Goal: Information Seeking & Learning: Learn about a topic

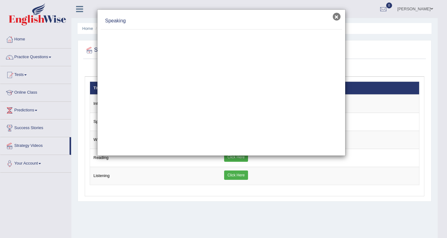
click at [336, 15] on button "×" at bounding box center [337, 17] width 8 height 8
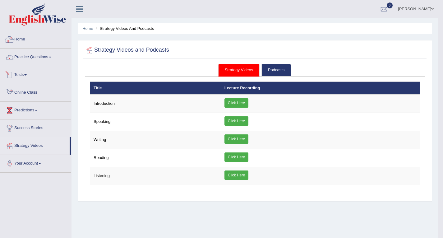
click at [39, 57] on link "Practice Questions" at bounding box center [35, 56] width 71 height 16
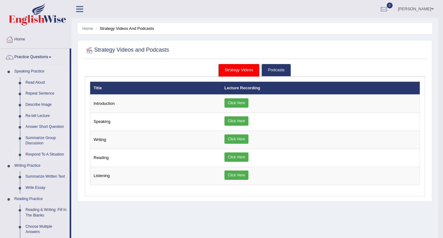
click at [50, 152] on link "Respond To A Situation" at bounding box center [46, 154] width 47 height 11
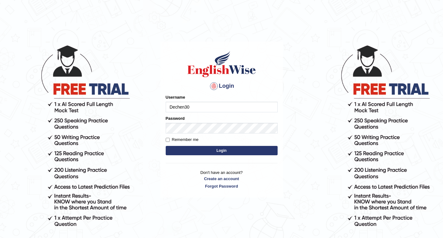
type input "Dechen30"
click at [179, 120] on label "Password" at bounding box center [175, 118] width 19 height 6
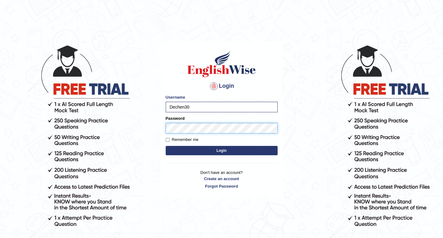
click at [166, 146] on button "Login" at bounding box center [222, 150] width 112 height 9
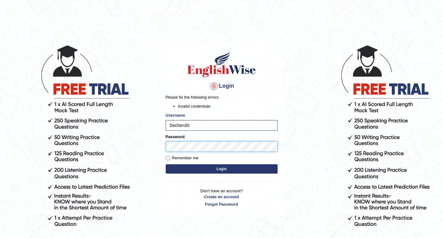
click at [166, 164] on button "Login" at bounding box center [222, 168] width 112 height 9
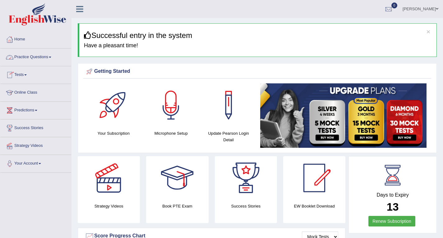
click at [54, 54] on link "Practice Questions" at bounding box center [35, 56] width 71 height 16
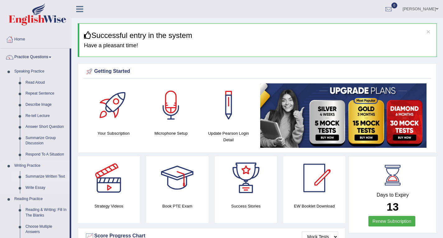
click at [42, 175] on link "Summarize Written Text" at bounding box center [46, 176] width 47 height 11
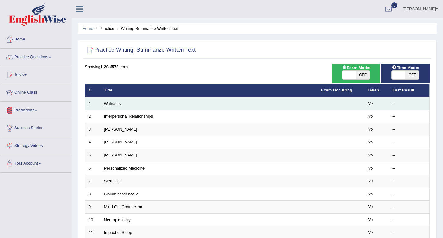
click at [114, 103] on link "Walruses" at bounding box center [112, 103] width 17 height 5
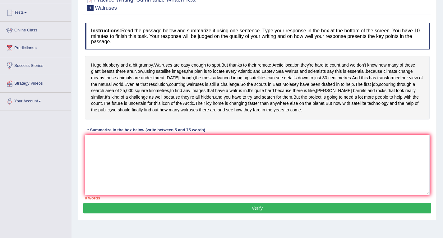
scroll to position [96, 0]
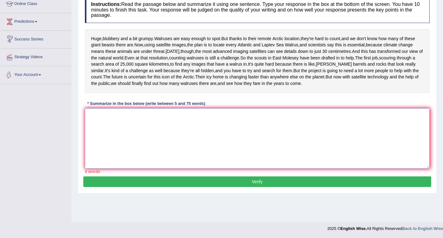
click at [138, 147] on textarea at bounding box center [257, 138] width 344 height 60
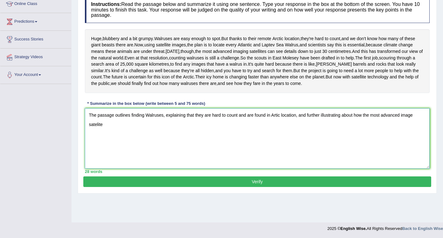
click at [413, 142] on textarea "The passage outlines finding Walruses, explaining that they are hard to count a…" at bounding box center [257, 138] width 344 height 60
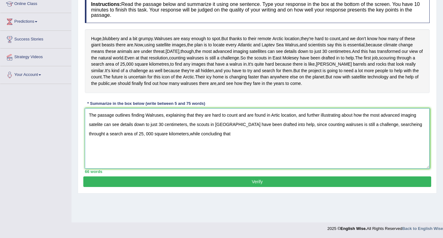
click at [170, 159] on textarea "The passage outlines finding Walruses, explaining that they are hard to count a…" at bounding box center [257, 138] width 344 height 60
click at [397, 149] on textarea "The passage outlines finding Walruses, explaining that they are hard to count a…" at bounding box center [257, 138] width 344 height 60
click at [266, 156] on textarea "The passage outlines finding Walruses, explaining that they are hard to count a…" at bounding box center [257, 138] width 344 height 60
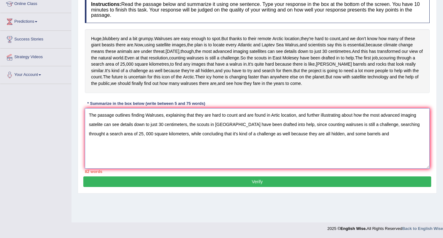
type textarea "The passage outlines finding Walruses, explaining that they are hard to count a…"
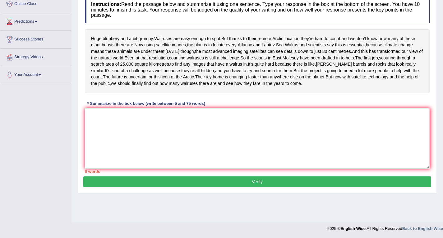
scroll to position [96, 0]
click at [174, 142] on textarea at bounding box center [257, 138] width 344 height 60
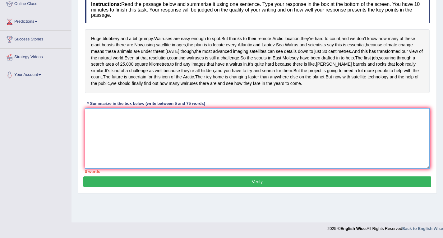
click at [174, 142] on textarea at bounding box center [257, 138] width 344 height 60
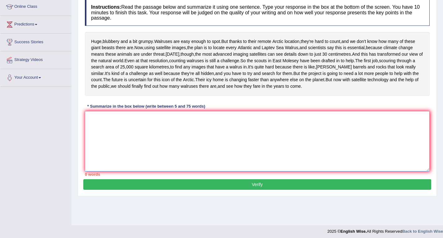
scroll to position [93, 0]
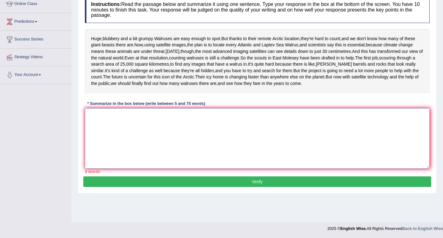
click at [171, 166] on textarea at bounding box center [257, 138] width 344 height 60
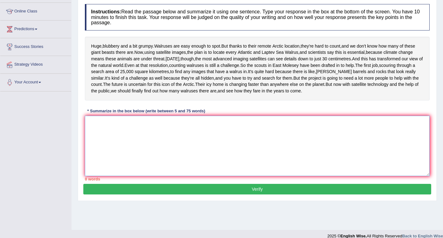
scroll to position [96, 0]
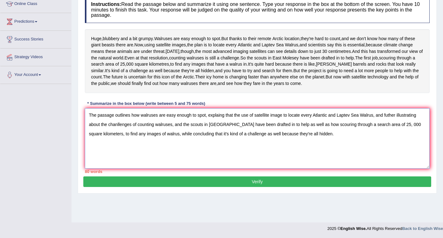
click at [232, 140] on textarea "The passage outlines how walruses are easy enough to spot, explaing that the us…" at bounding box center [257, 138] width 344 height 60
click at [170, 149] on textarea "The passage outlines how walruses are easy enough to spot, explaing the use of …" at bounding box center [257, 138] width 344 height 60
drag, startPoint x: 308, startPoint y: 149, endPoint x: 290, endPoint y: 152, distance: 17.3
click at [290, 152] on textarea "The passage outlines how walruses are easy enough to spot, explaing the use of …" at bounding box center [257, 138] width 344 height 60
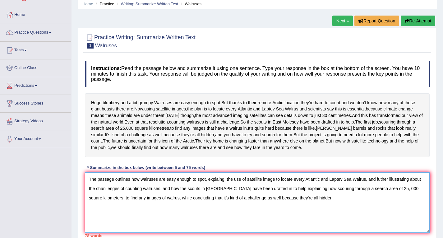
scroll to position [93, 0]
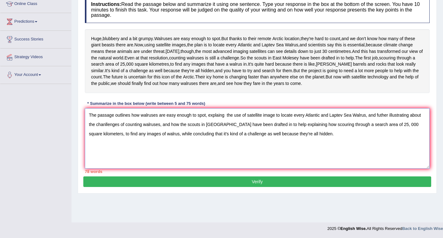
click at [228, 142] on textarea "The passage outlines how walruses are easy enough to spot, explaing the use of …" at bounding box center [257, 138] width 344 height 60
click at [226, 142] on textarea "The passage outlines how walruses are easy enough to spot, explaing the use of …" at bounding box center [257, 138] width 344 height 60
drag, startPoint x: 274, startPoint y: 152, endPoint x: 228, endPoint y: 155, distance: 45.8
click at [230, 154] on textarea "The passage outlines how walruses are easy enough to spot, explaing the use of …" at bounding box center [257, 138] width 344 height 60
click at [229, 154] on textarea "The passage outlines how walruses are easy enough to spot, explaing the use of …" at bounding box center [257, 138] width 344 height 60
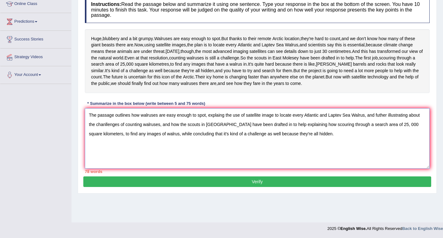
click at [227, 155] on textarea "The passage outlines how walruses are easy enough to spot, explaing the use of …" at bounding box center [257, 138] width 344 height 60
click at [221, 155] on textarea "The passage outlines how walruses are easy enough to spot, explaing the use of …" at bounding box center [257, 138] width 344 height 60
click at [219, 155] on textarea "The passage outlines how walruses are easy enough to spot, explaing the use of …" at bounding box center [257, 138] width 344 height 60
drag, startPoint x: 219, startPoint y: 155, endPoint x: 179, endPoint y: 152, distance: 40.2
click at [179, 152] on textarea "The passage outlines how walruses are easy enough to spot, explaing the use of …" at bounding box center [257, 138] width 344 height 60
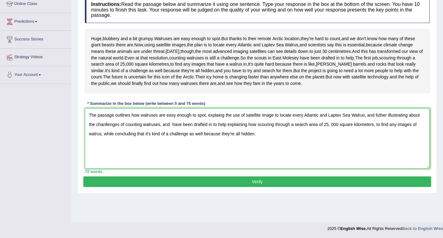
click at [247, 153] on textarea "The passage outlines how walruses are easy enough to spot, explaing the use of …" at bounding box center [257, 138] width 344 height 60
click at [200, 162] on textarea "The passage outlines how walruses are easy enough to spot, explaing the use of …" at bounding box center [257, 138] width 344 height 60
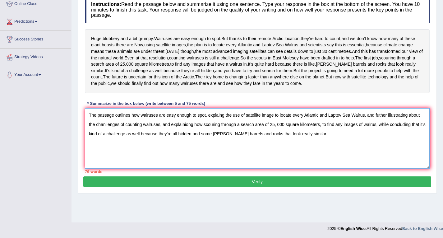
click at [189, 151] on textarea "The passage outlines how walruses are easy enough to spot, explaing the use of …" at bounding box center [257, 138] width 344 height 60
click at [341, 150] on textarea "The passage outlines how walruses are easy enough to spot, explaing the use of …" at bounding box center [257, 138] width 344 height 60
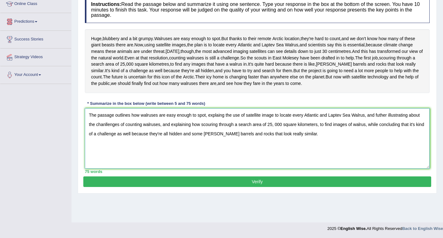
type textarea "The passage outlines how walruses are easy enough to spot, explaing the use of …"
click at [213, 187] on button "Verify" at bounding box center [257, 181] width 348 height 11
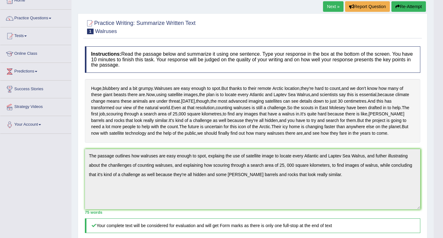
scroll to position [0, 0]
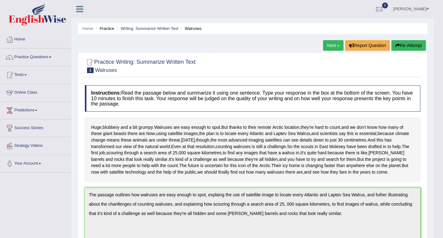
click at [332, 45] on link "Next »" at bounding box center [333, 45] width 21 height 11
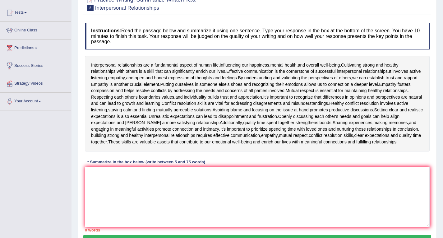
scroll to position [93, 0]
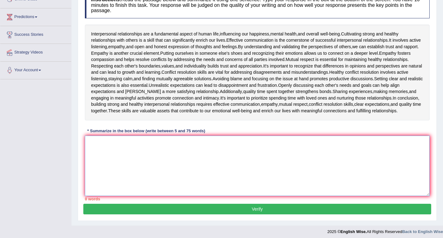
click at [123, 145] on textarea at bounding box center [257, 165] width 344 height 60
type textarea "+"
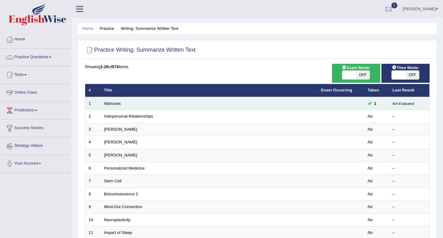
click at [404, 100] on td "Not Evaluated" at bounding box center [409, 103] width 40 height 13
click at [401, 103] on small "Not Evaluated" at bounding box center [402, 104] width 21 height 4
click at [363, 106] on td at bounding box center [340, 103] width 47 height 13
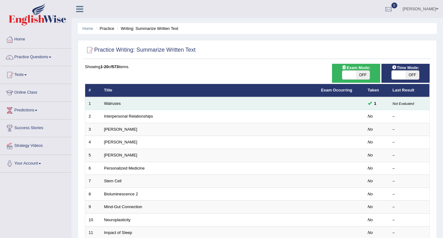
click at [363, 106] on td at bounding box center [340, 103] width 47 height 13
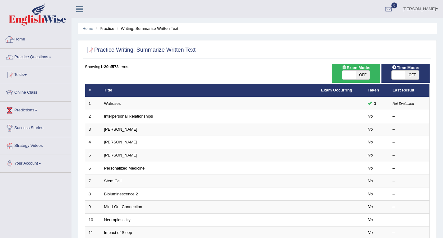
click at [43, 58] on link "Practice Questions" at bounding box center [35, 56] width 71 height 16
click at [53, 55] on link "Practice Questions" at bounding box center [35, 56] width 71 height 16
click at [53, 58] on link "Practice Questions" at bounding box center [35, 56] width 71 height 16
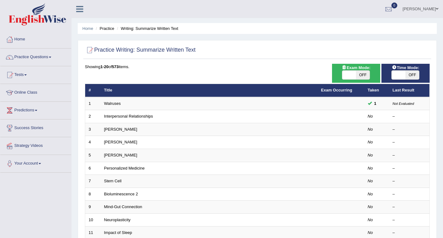
click at [53, 58] on link "Practice Questions" at bounding box center [35, 56] width 71 height 16
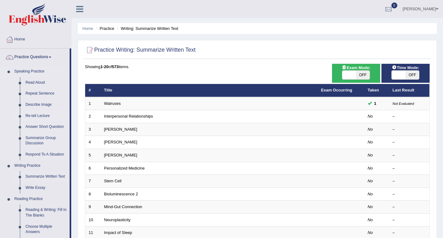
click at [35, 114] on link "Re-tell Lecture" at bounding box center [46, 115] width 47 height 11
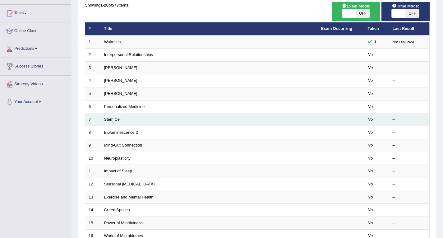
scroll to position [62, 0]
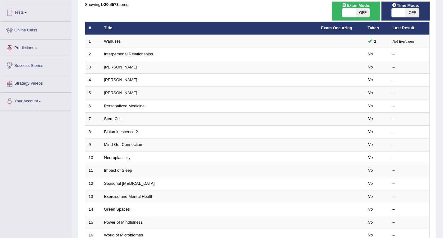
click at [30, 49] on link "Predictions" at bounding box center [35, 47] width 71 height 16
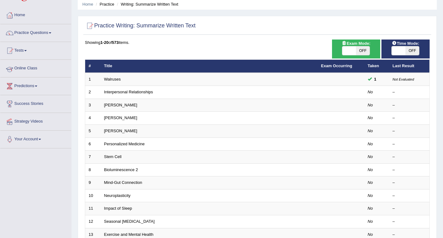
scroll to position [0, 0]
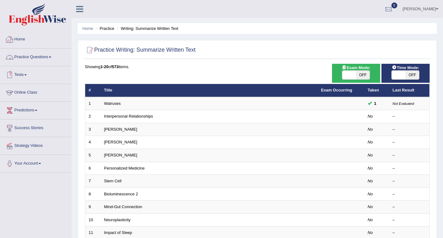
click at [48, 58] on link "Practice Questions" at bounding box center [35, 56] width 71 height 16
click at [48, 55] on link "Practice Questions" at bounding box center [35, 56] width 71 height 16
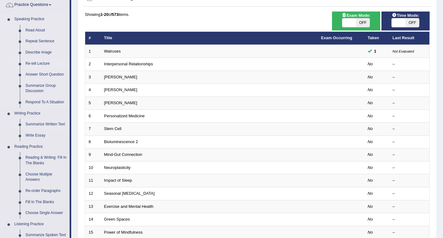
scroll to position [31, 0]
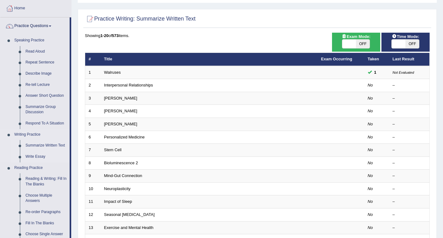
click at [39, 155] on link "Write Essay" at bounding box center [46, 156] width 47 height 11
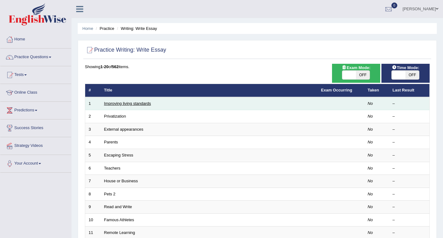
click at [126, 101] on link "Improving living standards" at bounding box center [127, 103] width 47 height 5
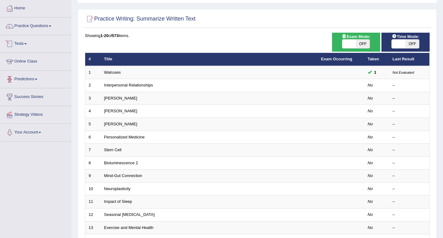
click at [27, 42] on link "Tests" at bounding box center [35, 43] width 71 height 16
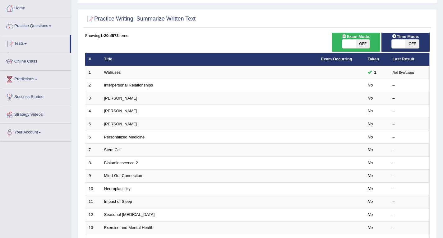
click at [27, 42] on link "Tests" at bounding box center [34, 43] width 69 height 16
click at [27, 42] on link "Tests" at bounding box center [35, 43] width 71 height 16
click at [50, 28] on link "Practice Questions" at bounding box center [35, 25] width 71 height 16
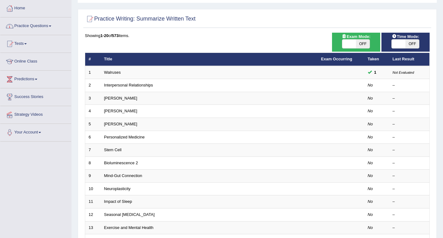
click at [51, 29] on link "Practice Questions" at bounding box center [35, 25] width 71 height 16
click at [50, 26] on link "Practice Questions" at bounding box center [35, 25] width 71 height 16
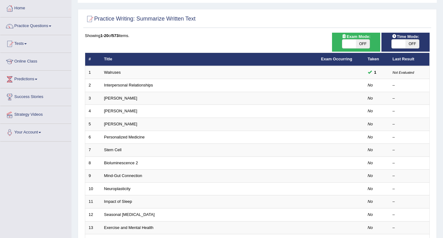
click at [50, 26] on link "Practice Questions" at bounding box center [35, 25] width 71 height 16
click at [51, 26] on span at bounding box center [50, 25] width 2 height 1
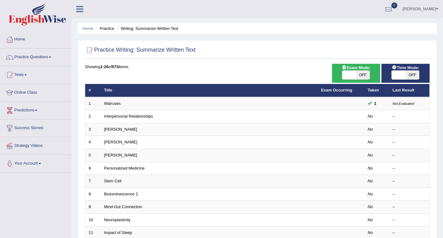
click at [434, 5] on link "Dechen Namgyel" at bounding box center [420, 8] width 45 height 16
click at [0, 0] on link "Access Type: Online" at bounding box center [0, 0] width 0 height 0
click at [435, 9] on link "Dechen Namgyel" at bounding box center [420, 8] width 45 height 16
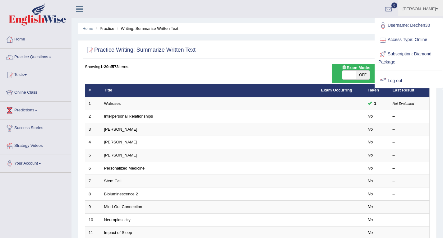
click at [394, 81] on link "Log out" at bounding box center [408, 81] width 67 height 14
click at [394, 81] on div "Time Mode: ON OFF" at bounding box center [405, 73] width 48 height 19
